Goal: Information Seeking & Learning: Check status

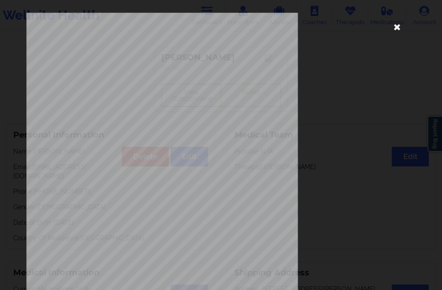
click at [395, 24] on icon at bounding box center [397, 26] width 15 height 15
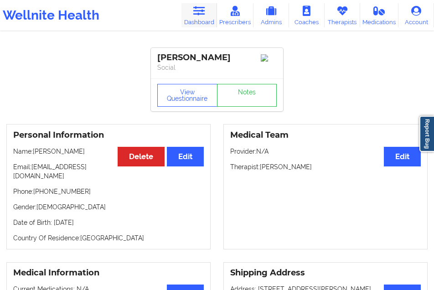
click at [193, 21] on link "Dashboard" at bounding box center [200, 15] width 36 height 24
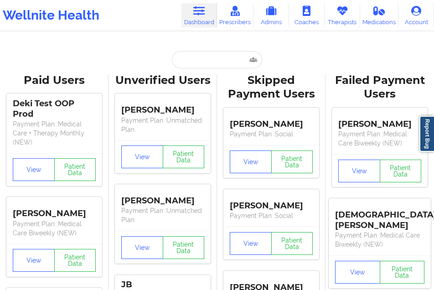
click at [194, 59] on input "text" at bounding box center [217, 59] width 90 height 17
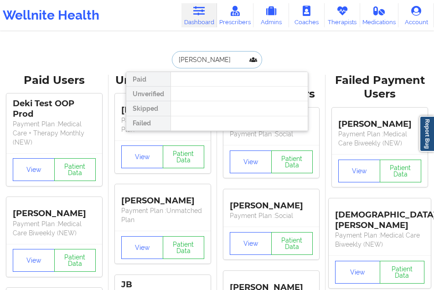
type input "[PERSON_NAME]"
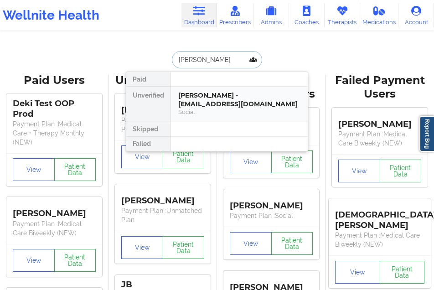
click at [202, 101] on div "[PERSON_NAME] - [EMAIL_ADDRESS][DOMAIN_NAME]" at bounding box center [239, 99] width 122 height 17
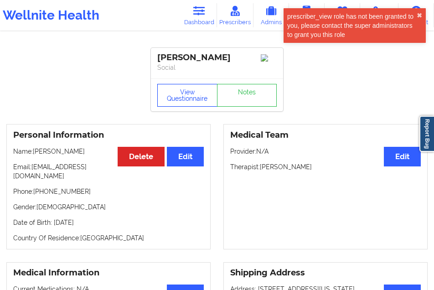
click at [186, 101] on button "View Questionnaire" at bounding box center [187, 95] width 60 height 23
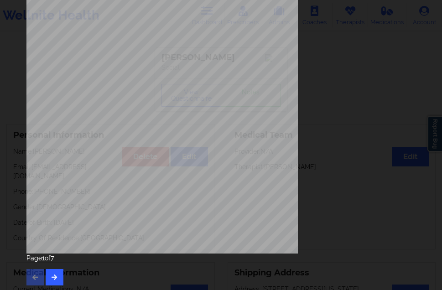
scroll to position [145, 0]
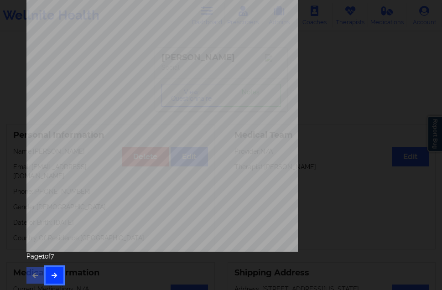
click at [54, 274] on icon "button" at bounding box center [55, 274] width 8 height 5
click at [52, 272] on icon "button" at bounding box center [55, 274] width 8 height 5
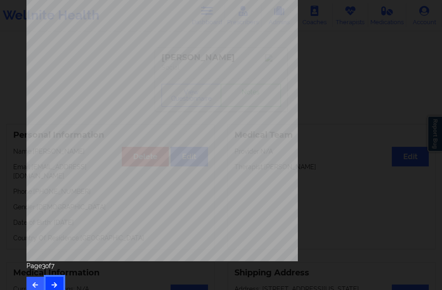
scroll to position [137, 0]
click at [57, 279] on button "button" at bounding box center [55, 284] width 18 height 16
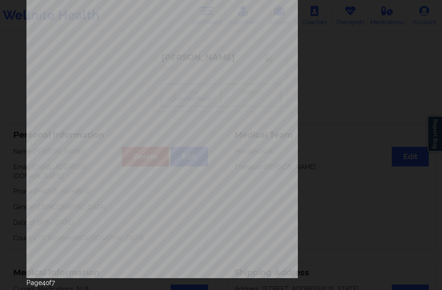
scroll to position [145, 0]
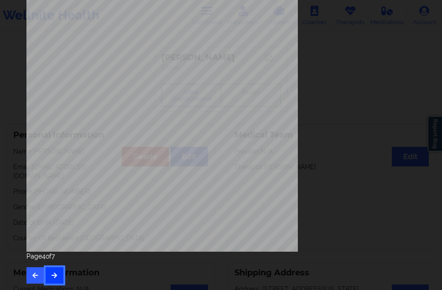
click at [58, 269] on button "button" at bounding box center [55, 275] width 18 height 16
click at [55, 271] on button "button" at bounding box center [55, 275] width 18 height 16
click at [61, 267] on button "button" at bounding box center [55, 275] width 18 height 16
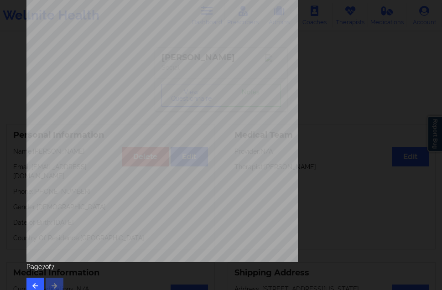
scroll to position [137, 0]
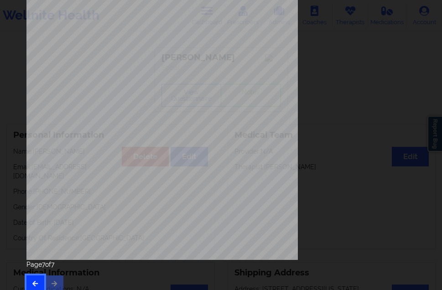
click at [38, 278] on button "button" at bounding box center [35, 284] width 18 height 16
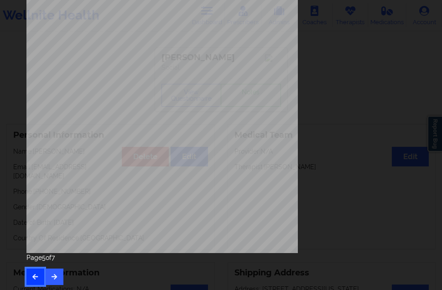
scroll to position [145, 0]
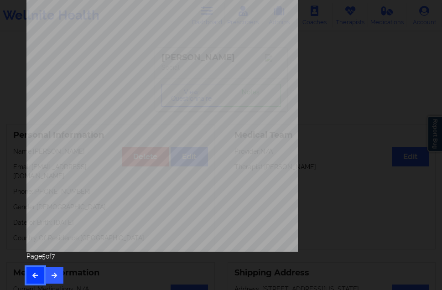
click at [32, 276] on icon "button" at bounding box center [35, 274] width 8 height 5
click at [36, 272] on icon "button" at bounding box center [35, 274] width 8 height 5
click at [53, 271] on button "button" at bounding box center [55, 275] width 18 height 16
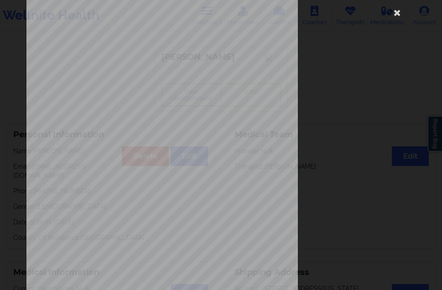
scroll to position [12, 0]
click at [395, 17] on icon at bounding box center [397, 14] width 15 height 15
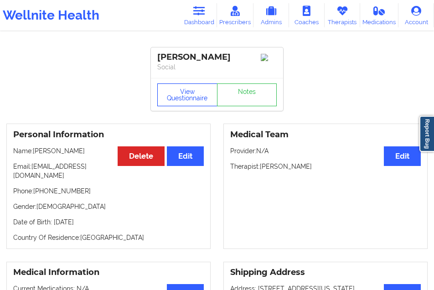
click at [189, 106] on button "View Questionnaire" at bounding box center [187, 94] width 60 height 23
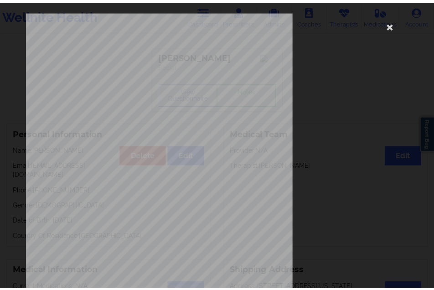
scroll to position [0, 0]
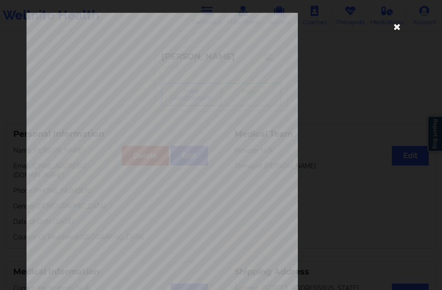
click at [394, 31] on icon at bounding box center [397, 26] width 15 height 15
